Goal: Check status: Check status

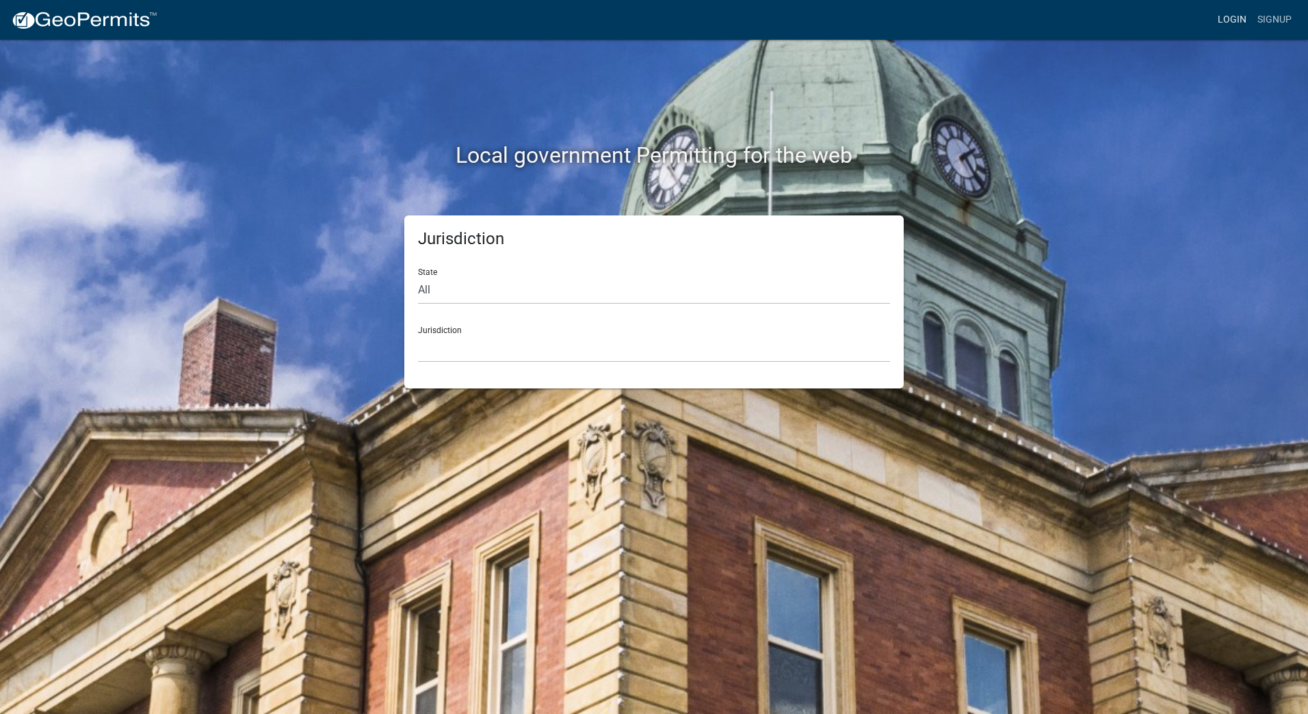
click at [1234, 17] on link "Login" at bounding box center [1232, 20] width 40 height 26
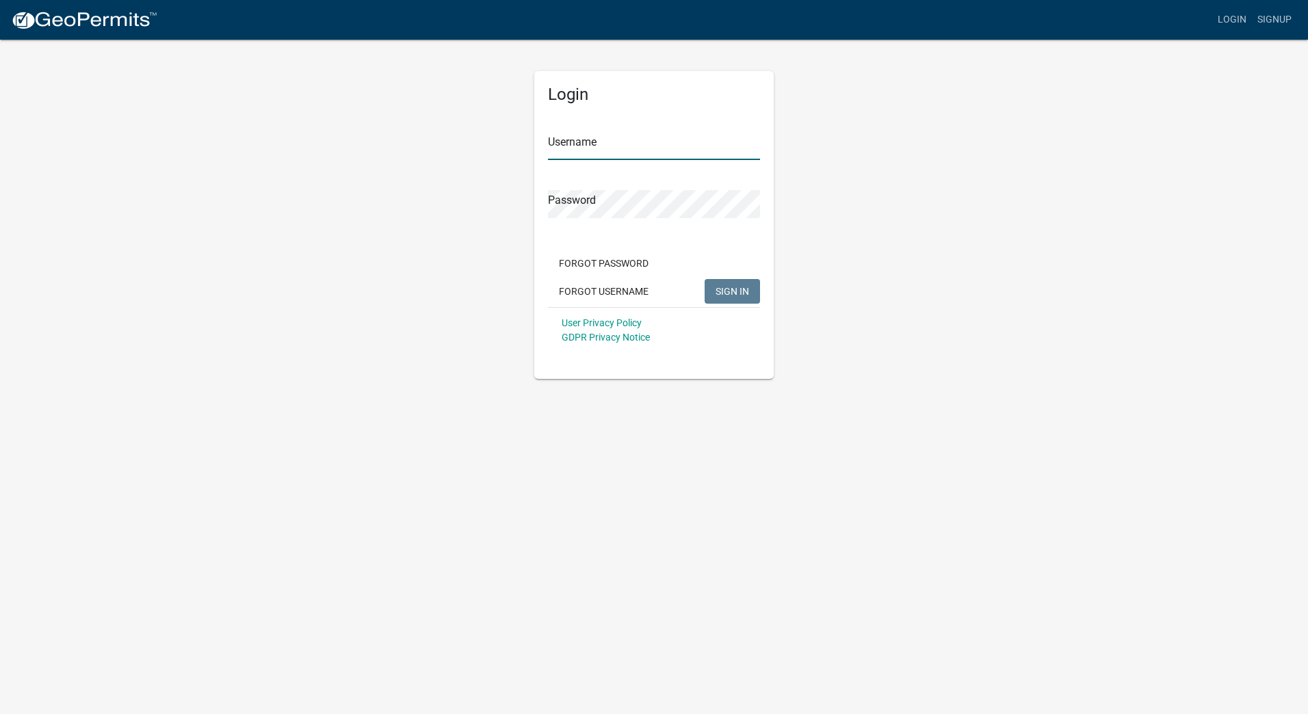
type input "Dsaylor72"
click at [717, 288] on span "SIGN IN" at bounding box center [732, 290] width 34 height 11
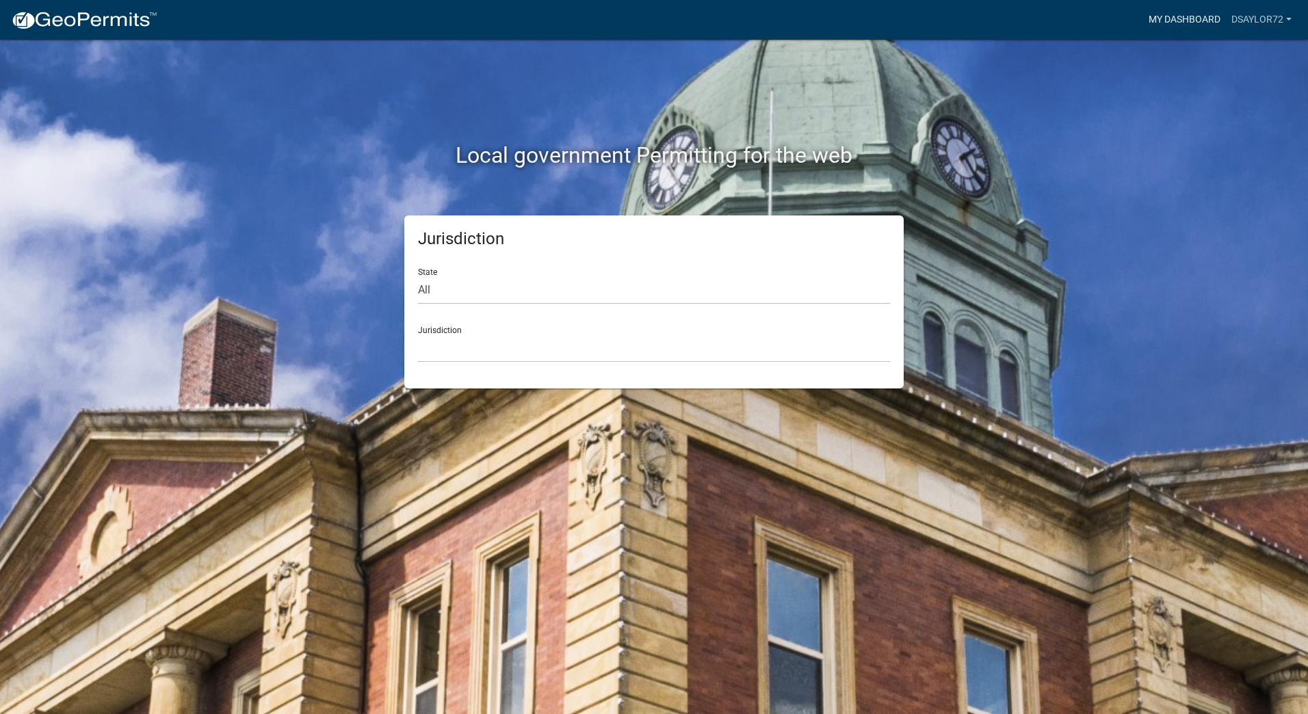
click at [1195, 19] on link "My Dashboard" at bounding box center [1184, 20] width 83 height 26
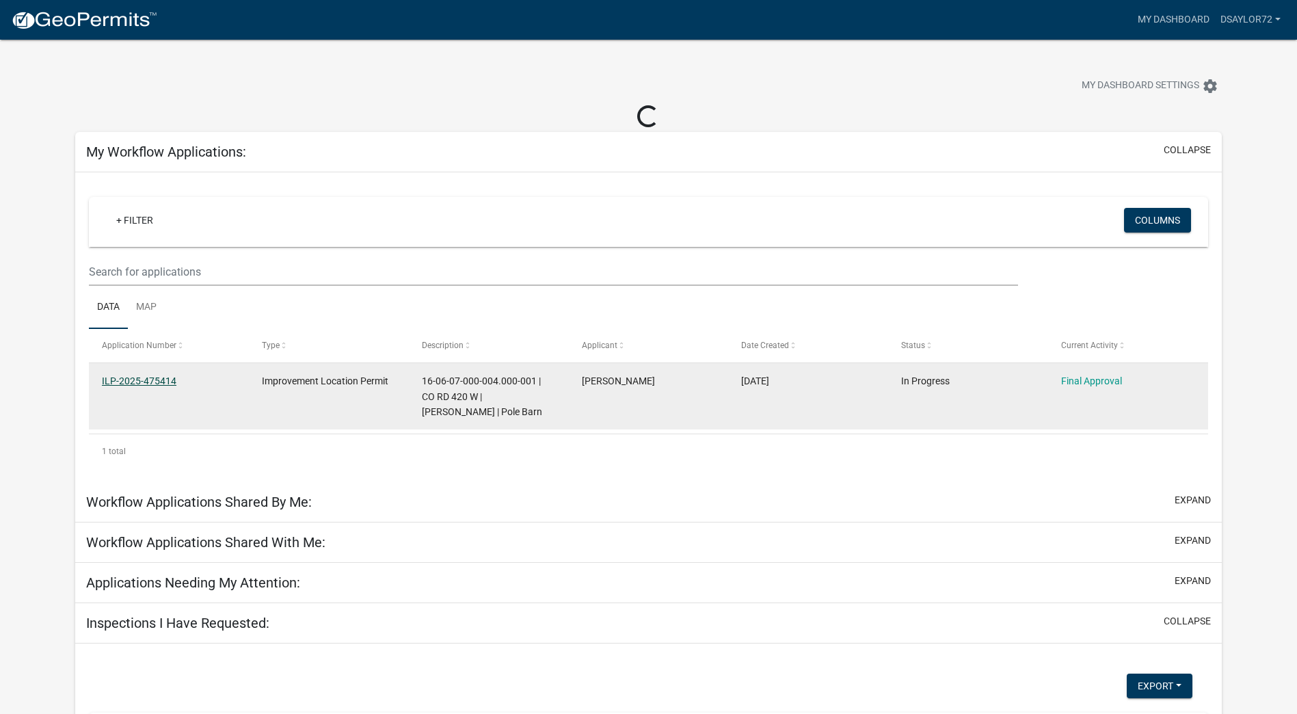
click at [109, 379] on link "ILP-2025-475414" at bounding box center [139, 380] width 75 height 11
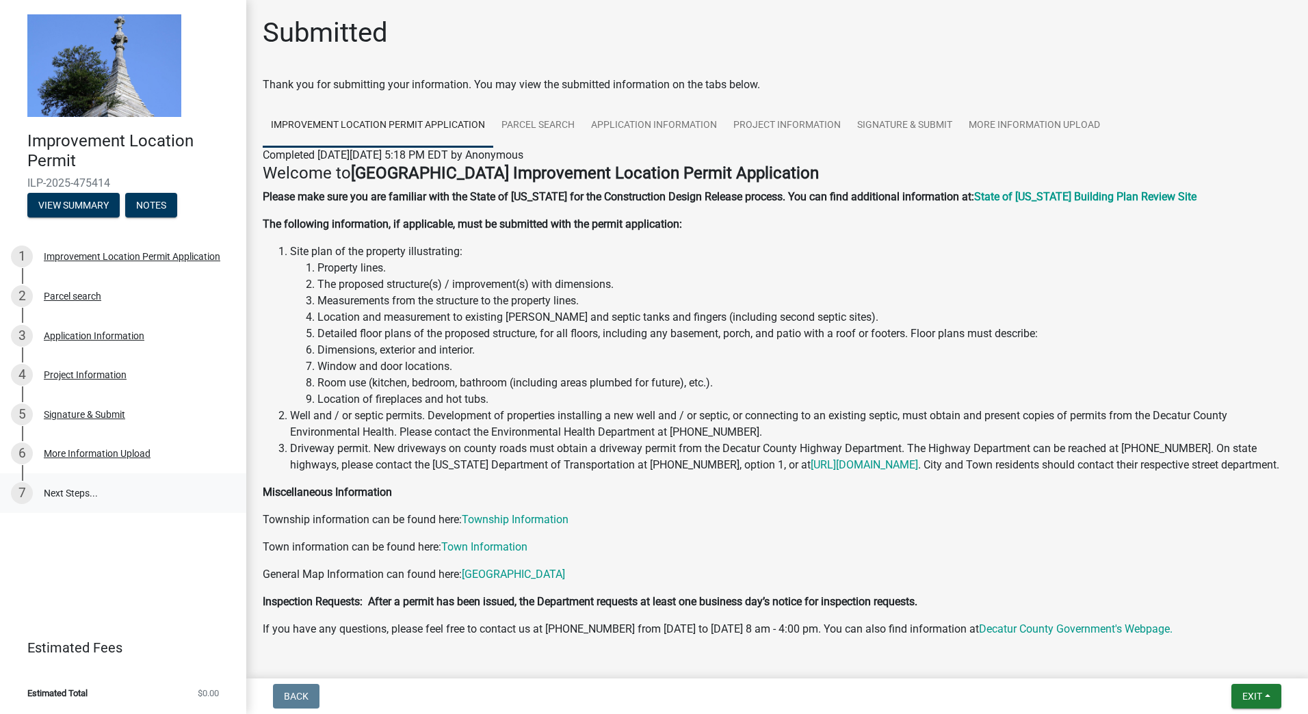
click at [64, 492] on link "7 Next Steps..." at bounding box center [123, 493] width 246 height 40
click at [59, 458] on div "More Information Upload" at bounding box center [97, 454] width 107 height 10
click at [129, 457] on div "More Information Upload" at bounding box center [97, 454] width 107 height 10
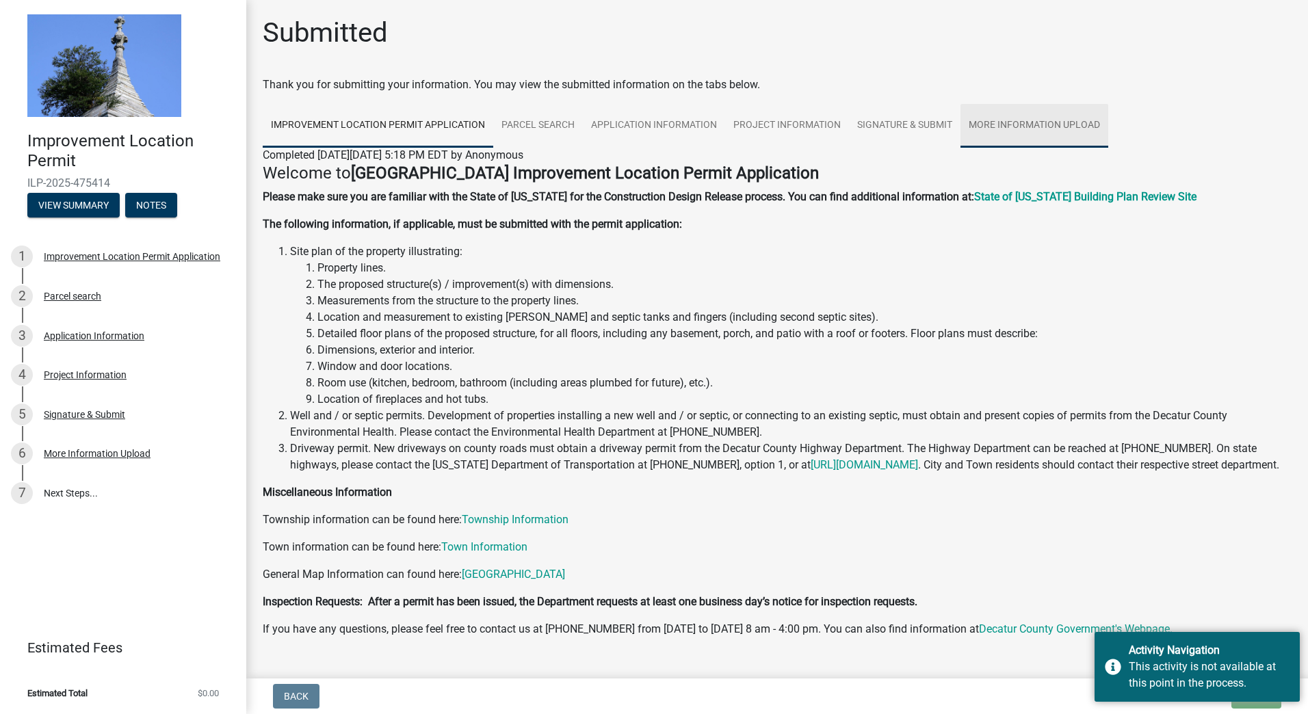
click at [1028, 120] on link "More Information Upload" at bounding box center [1034, 126] width 148 height 44
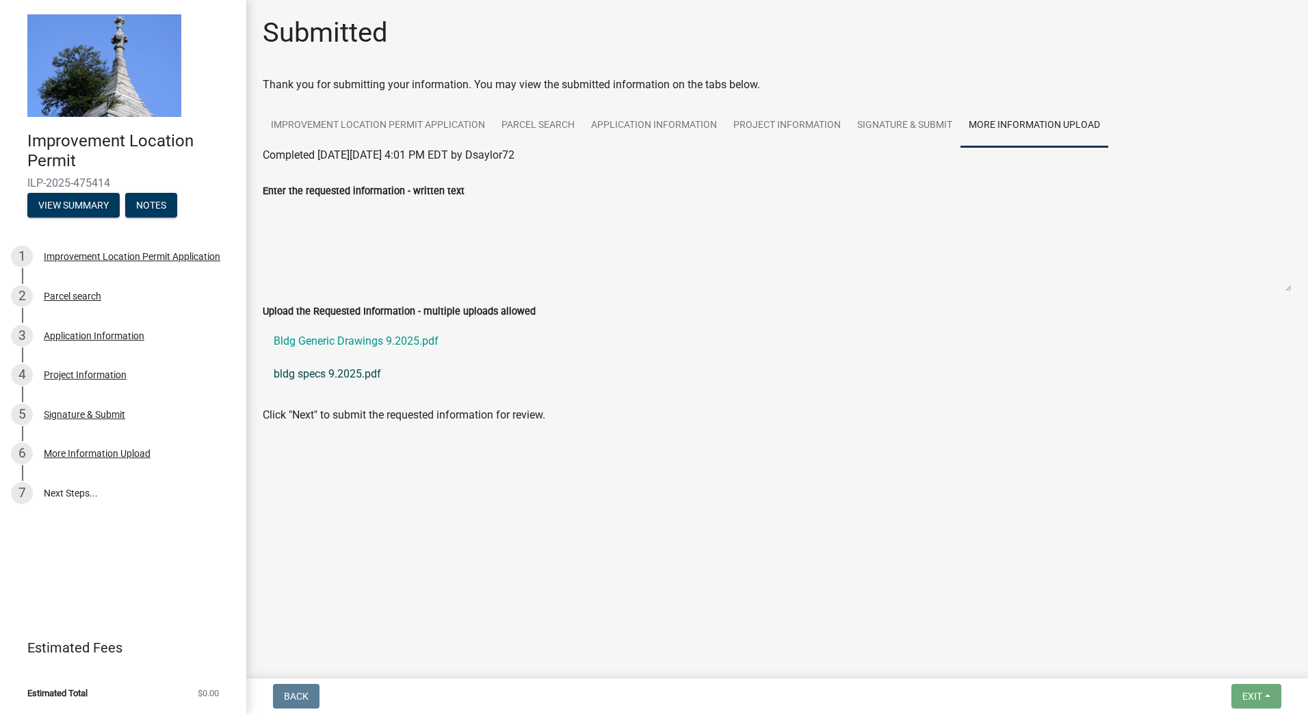
click at [308, 371] on link "bldg specs 9.2025.pdf" at bounding box center [777, 374] width 1029 height 33
click at [789, 36] on div "Submitted" at bounding box center [777, 38] width 1029 height 44
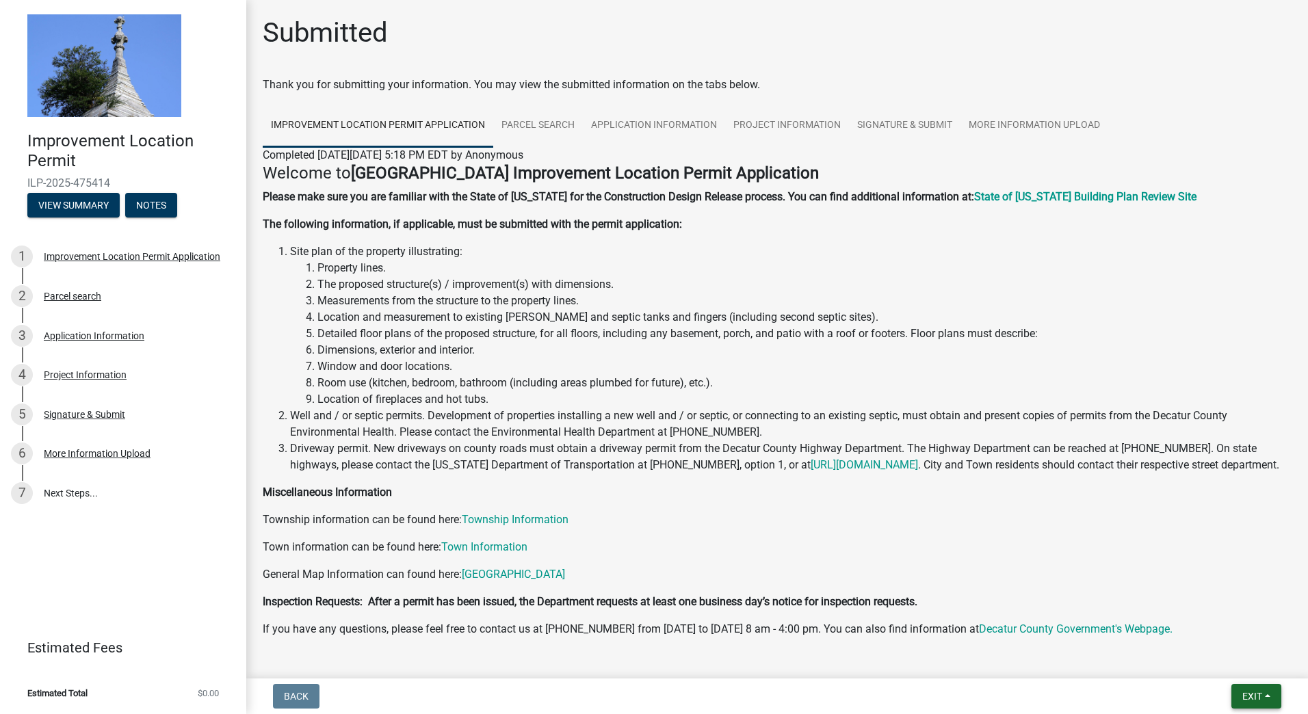
click at [1271, 695] on button "Exit" at bounding box center [1256, 696] width 50 height 25
click at [1219, 662] on button "Save & Exit" at bounding box center [1225, 660] width 109 height 33
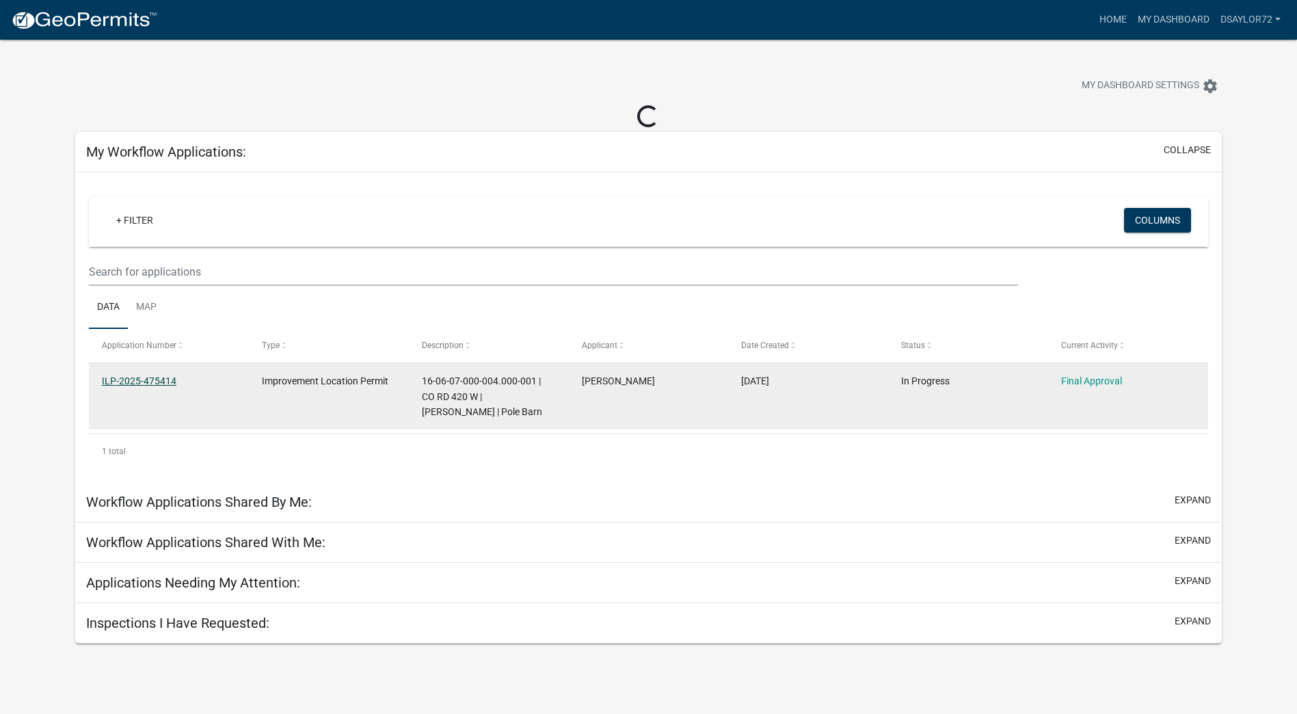
click at [155, 380] on link "ILP-2025-475414" at bounding box center [139, 380] width 75 height 11
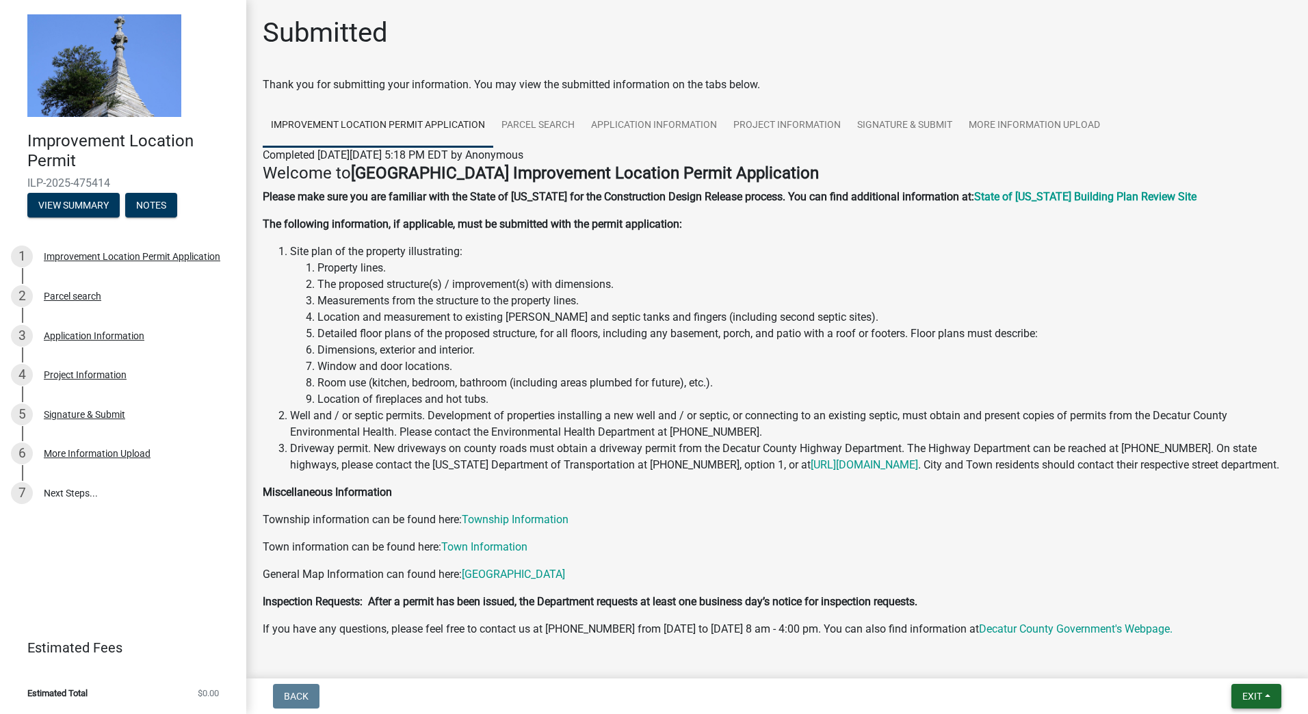
click at [1268, 696] on button "Exit" at bounding box center [1256, 696] width 50 height 25
click at [1207, 661] on button "Save & Exit" at bounding box center [1225, 660] width 109 height 33
